Goal: Task Accomplishment & Management: Use online tool/utility

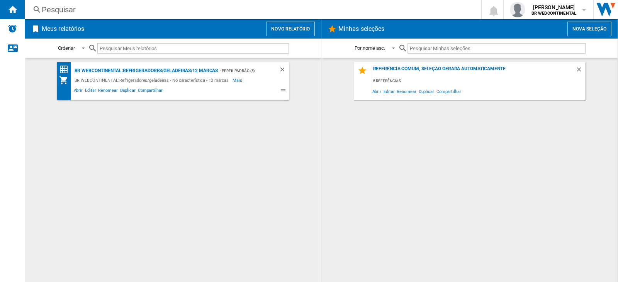
click at [286, 29] on button "Novo relatório" at bounding box center [290, 29] width 49 height 15
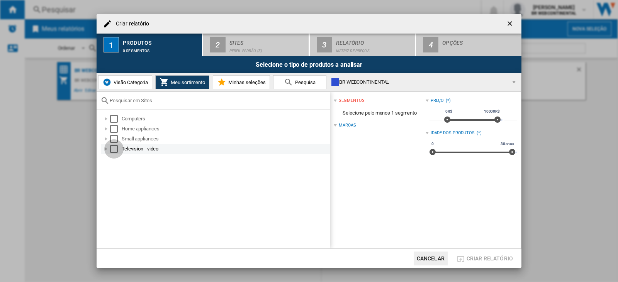
click at [112, 149] on div "Select" at bounding box center [114, 149] width 8 height 8
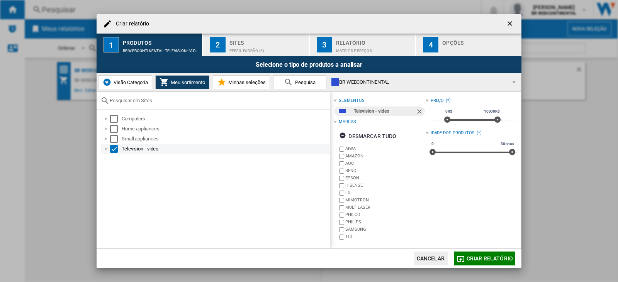
click at [105, 151] on div at bounding box center [106, 149] width 8 height 8
click at [115, 162] on div at bounding box center [115, 159] width 8 height 8
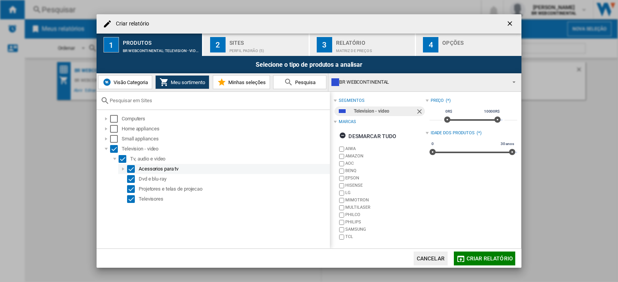
click at [132, 170] on div "Select" at bounding box center [131, 169] width 8 height 8
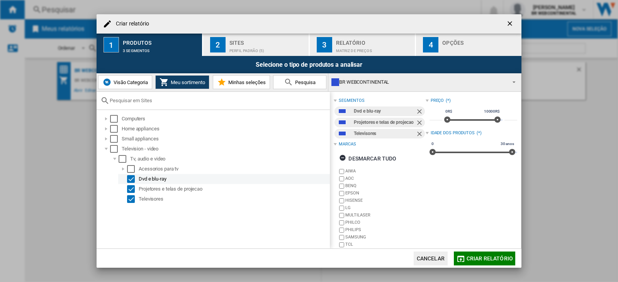
click at [132, 176] on div "Select" at bounding box center [131, 179] width 8 height 8
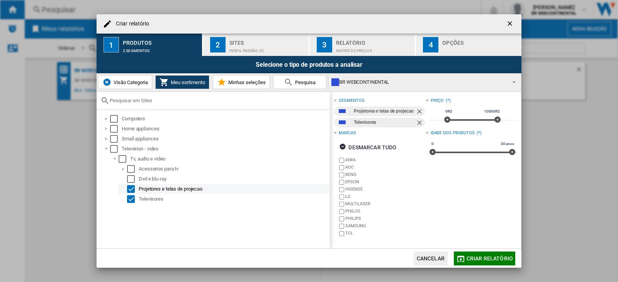
click at [132, 188] on div "Select" at bounding box center [131, 189] width 8 height 8
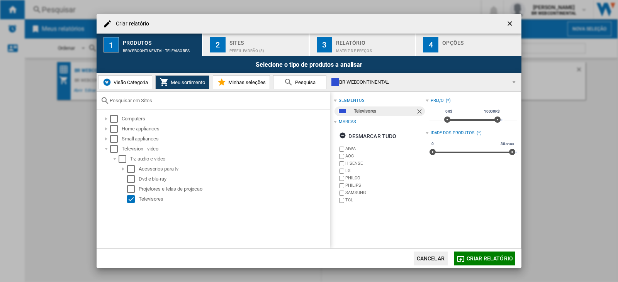
click at [474, 256] on span "Criar relatório" at bounding box center [490, 259] width 46 height 6
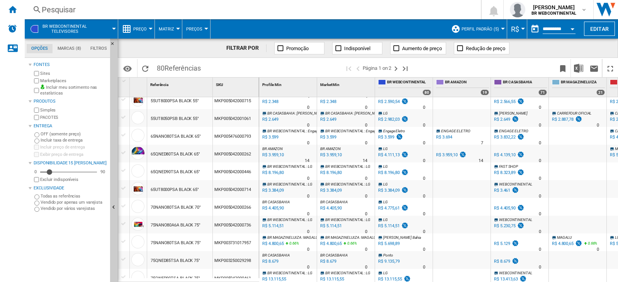
click at [392, 137] on div "R$ 3.599" at bounding box center [386, 137] width 16 height 5
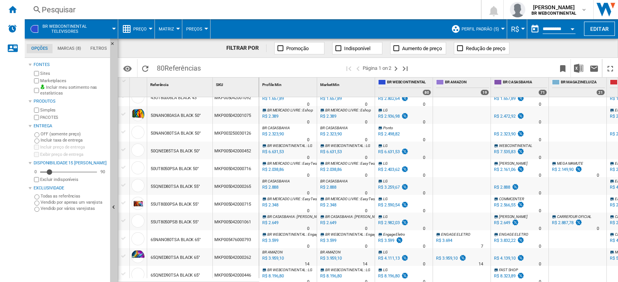
scroll to position [134, 0]
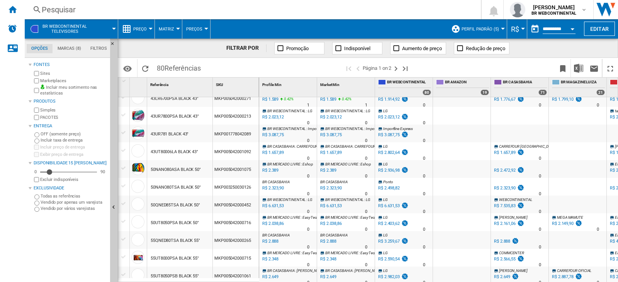
click at [393, 134] on div "R$ 3.087,75" at bounding box center [389, 134] width 22 height 5
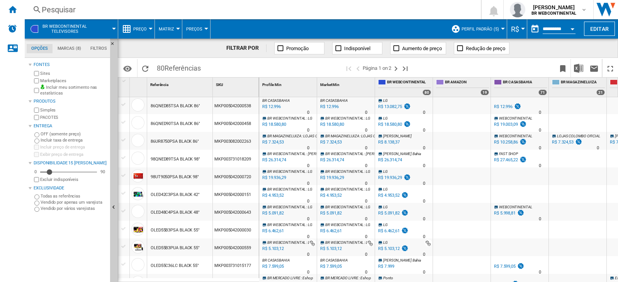
scroll to position [526, 0]
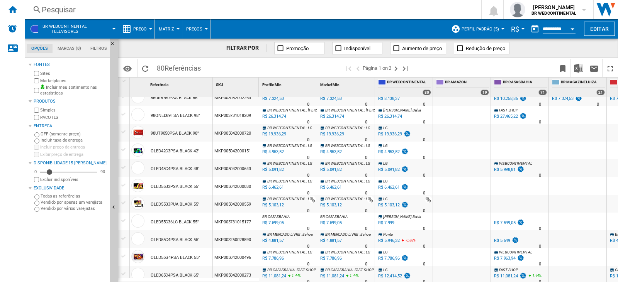
click at [390, 115] on div "R$ 26.314,74" at bounding box center [390, 116] width 24 height 5
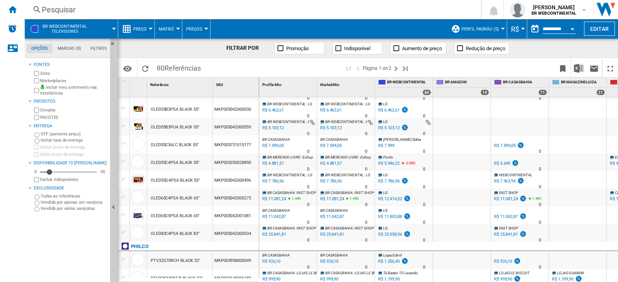
scroll to position [631, 0]
